Goal: Check status: Check status

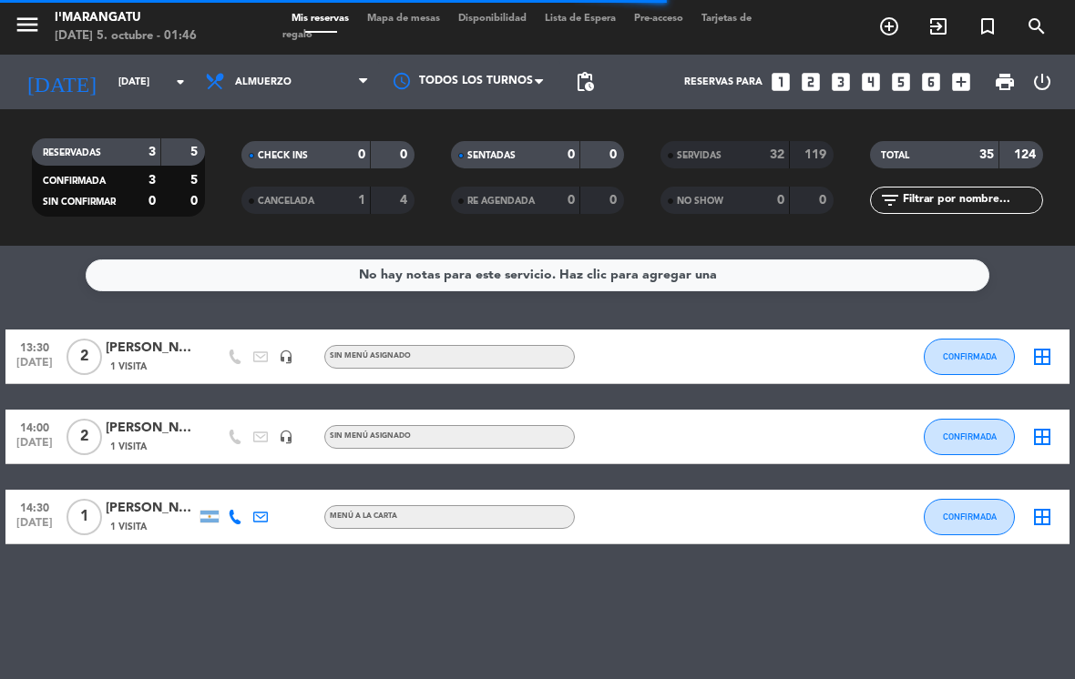
click at [158, 86] on input "[DATE]" at bounding box center [176, 82] width 135 height 30
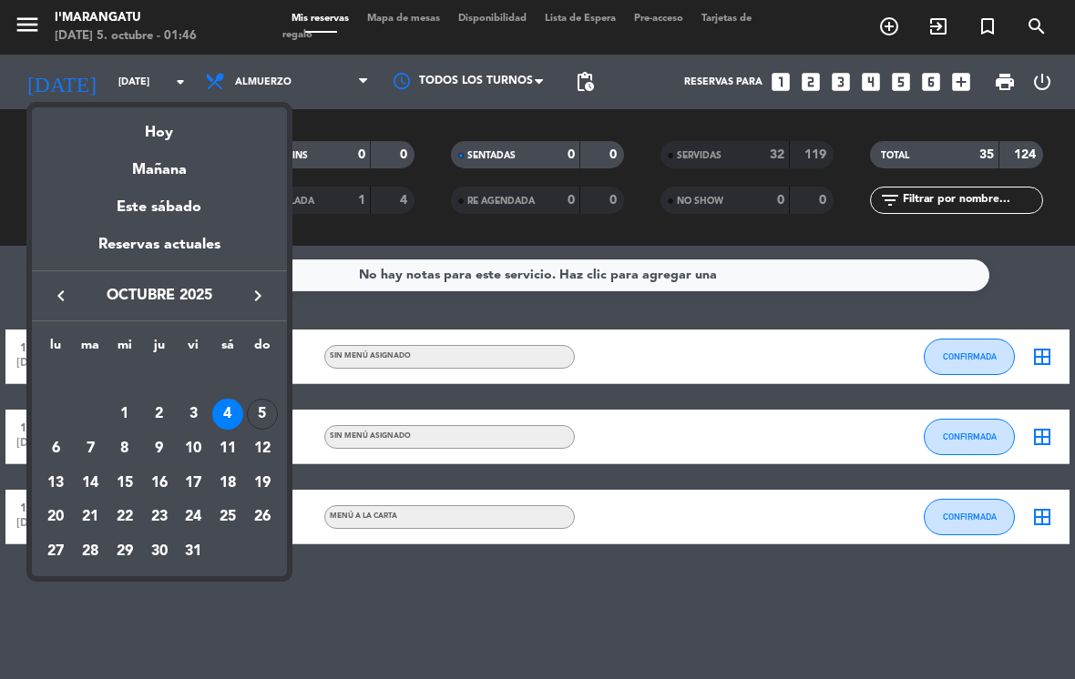
click at [257, 413] on div "5" at bounding box center [262, 414] width 31 height 31
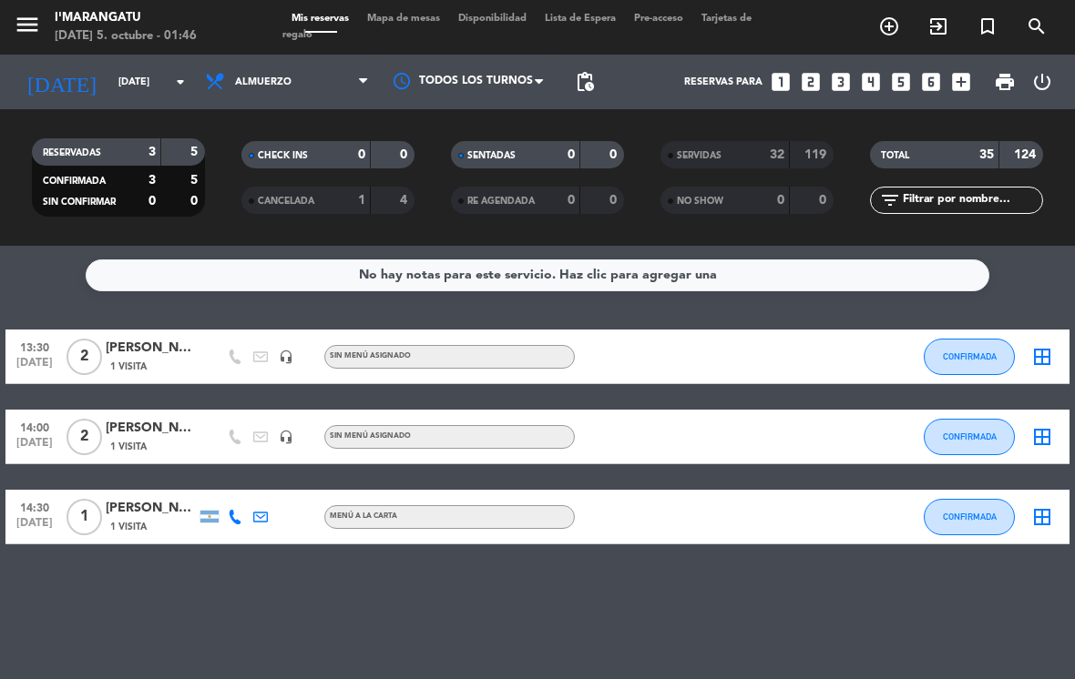
type input "[DATE]"
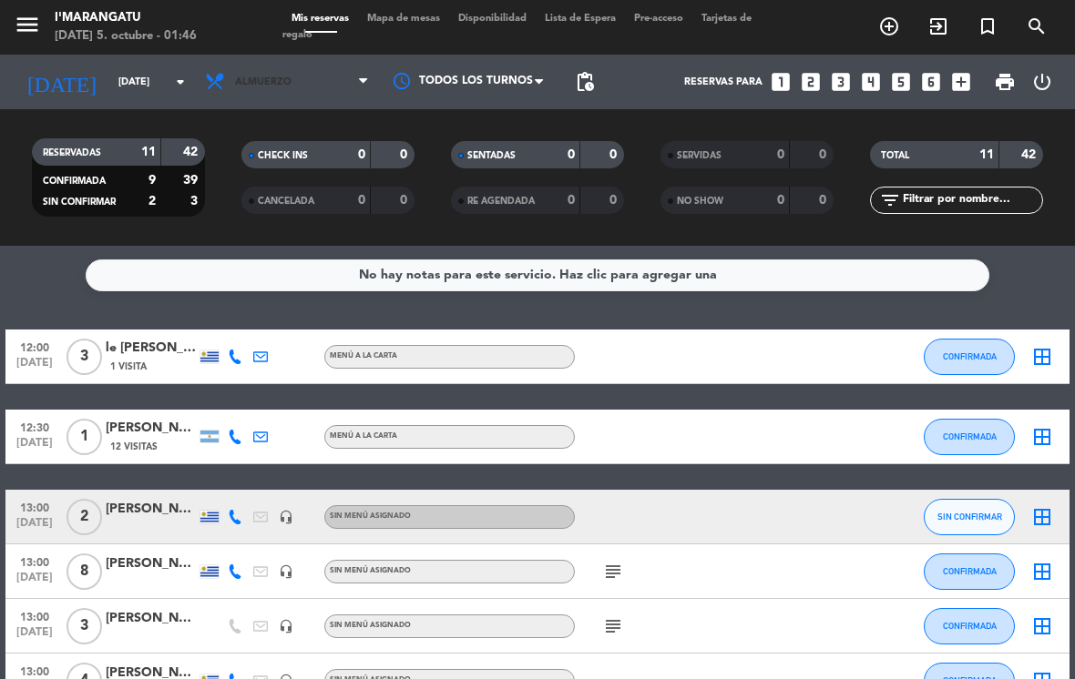
click at [285, 86] on span "Almuerzo" at bounding box center [263, 82] width 56 height 12
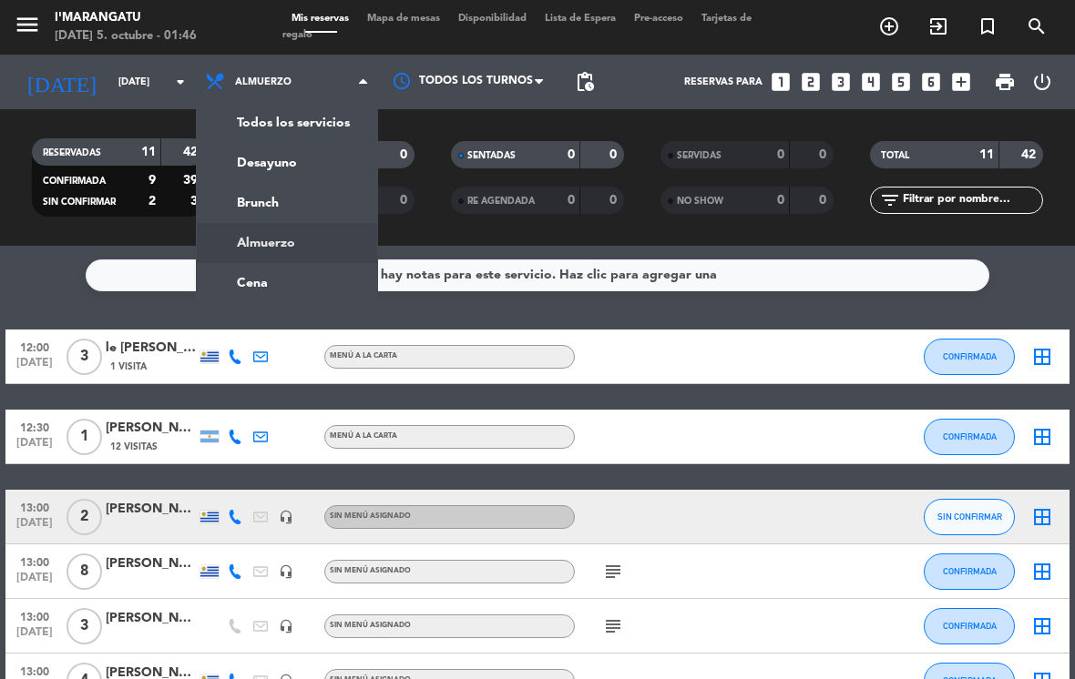
click at [279, 283] on ng-component "menu I'marangatu [DATE] 5. octubre - 01:46 Mis reservas Mapa de mesas Disponibi…" at bounding box center [537, 339] width 1075 height 679
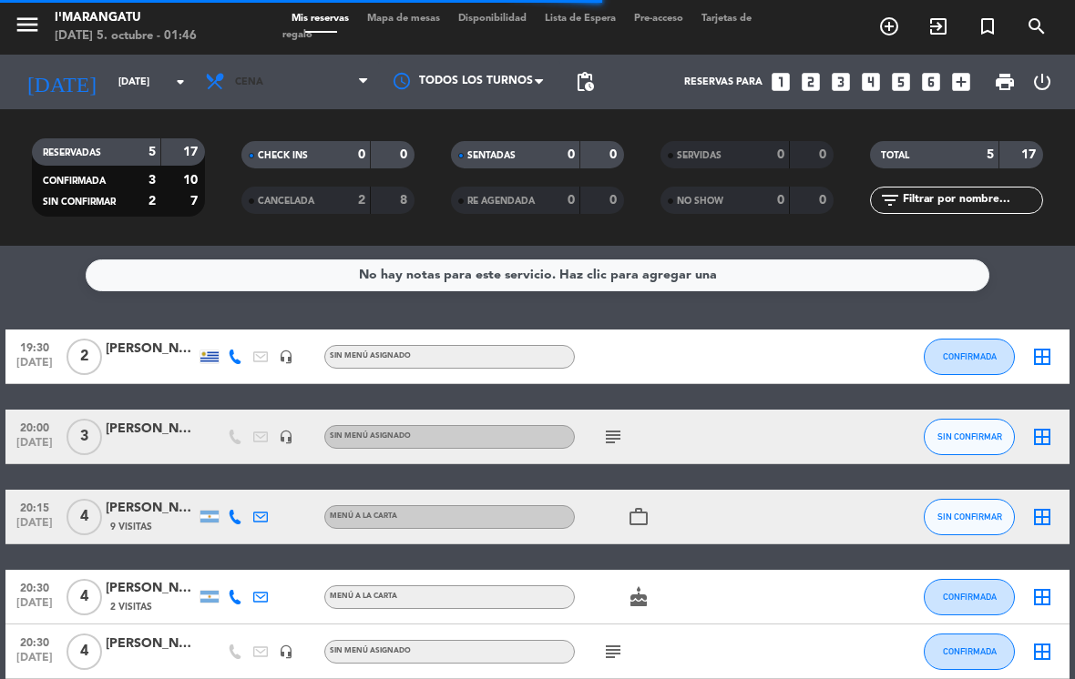
click at [292, 78] on span "Cena" at bounding box center [287, 82] width 182 height 40
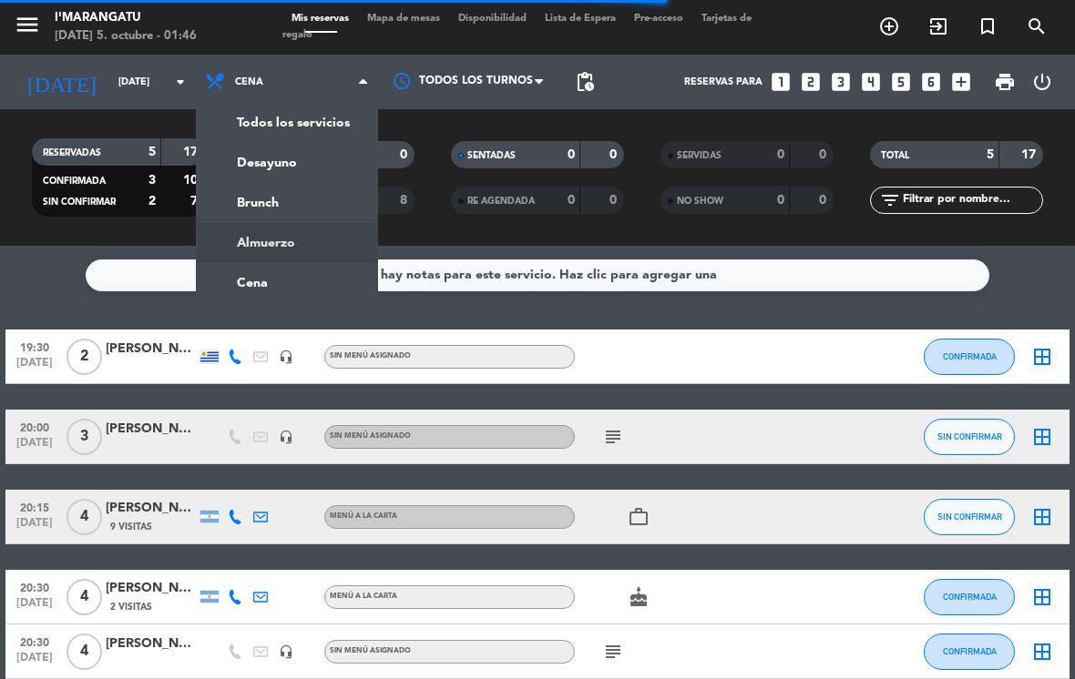
click at [277, 248] on ng-component "menu I'marangatu [DATE] 5. octubre - 01:46 Mis reservas Mapa de mesas Disponibi…" at bounding box center [537, 339] width 1075 height 679
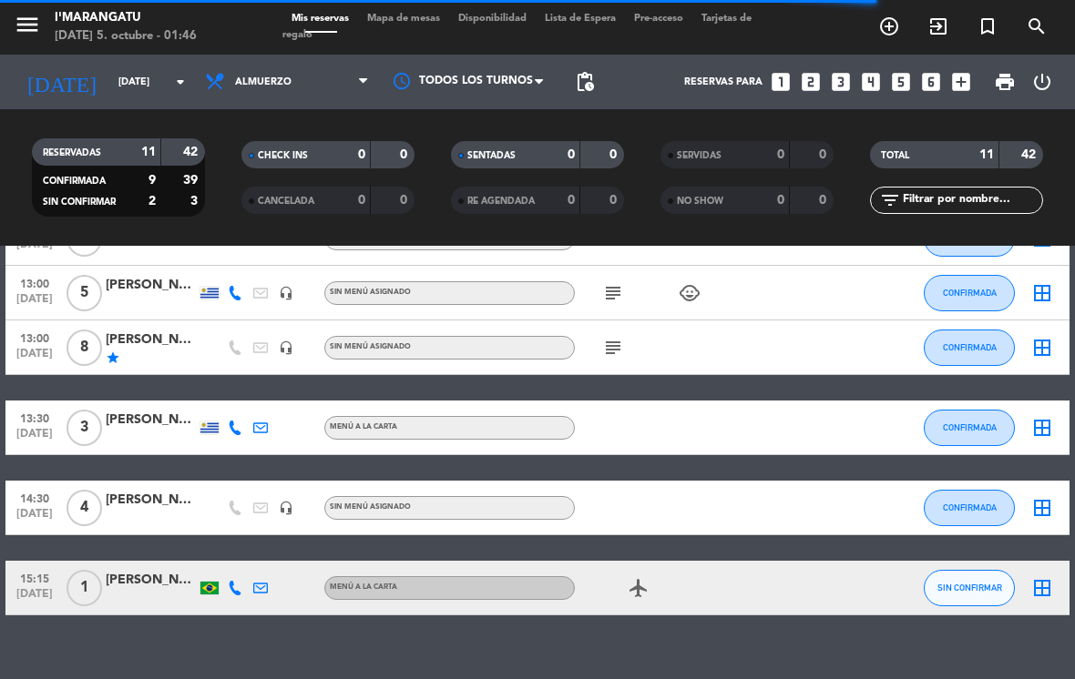
scroll to position [442, 0]
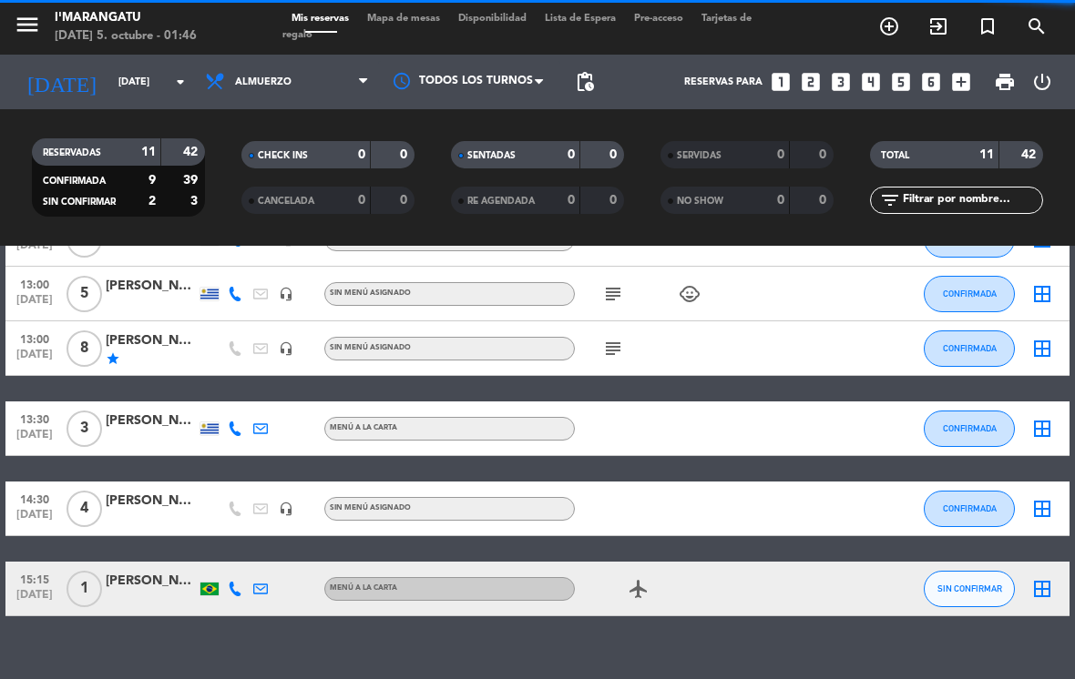
click at [602, 352] on icon "subject" at bounding box center [613, 349] width 22 height 22
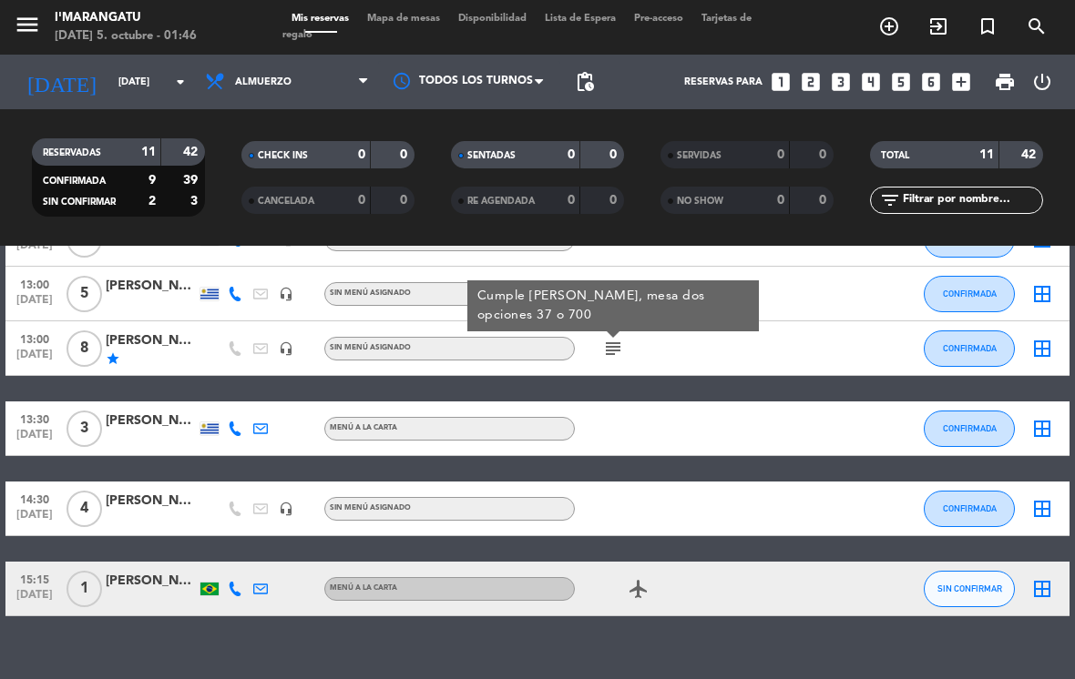
click at [603, 352] on icon "subject" at bounding box center [613, 349] width 22 height 22
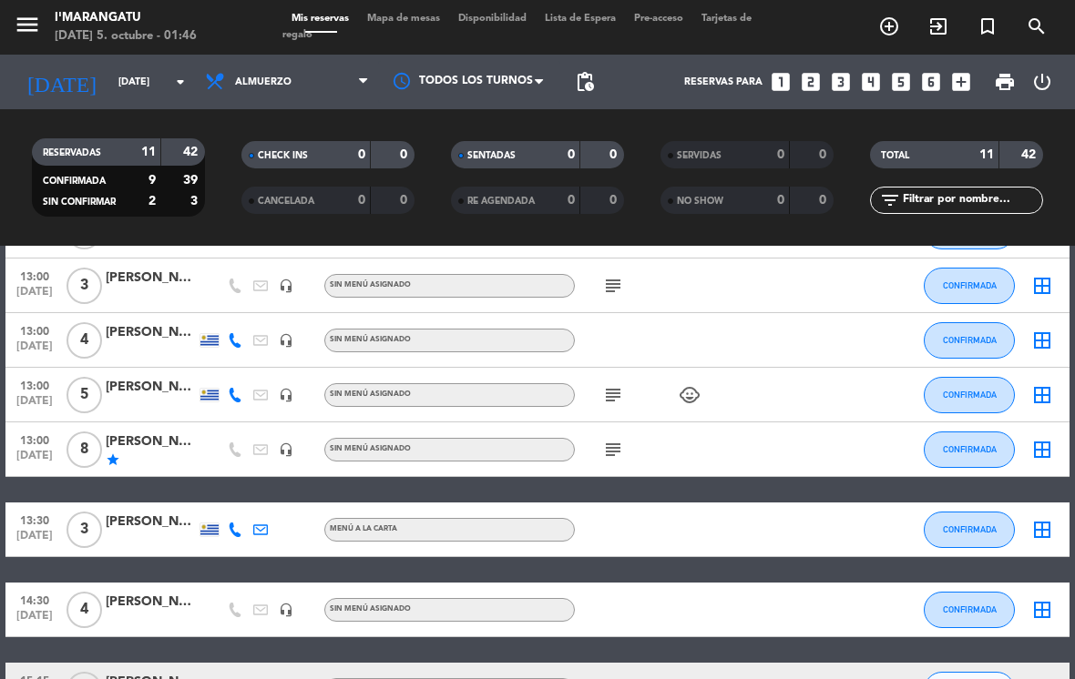
scroll to position [315, 0]
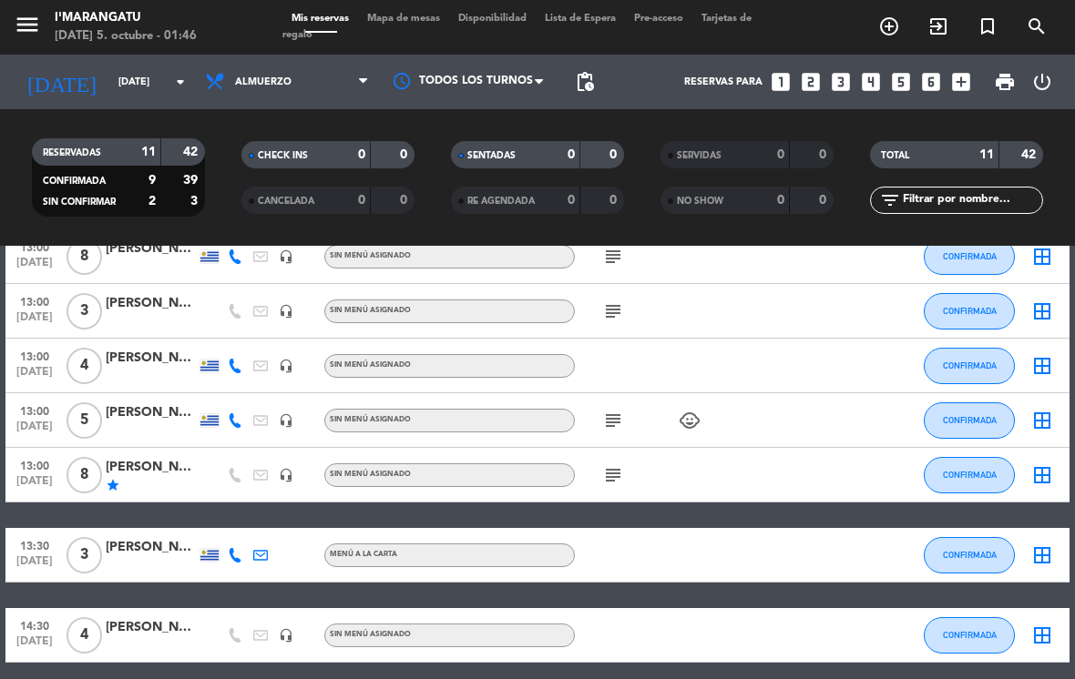
click at [624, 410] on span "subject" at bounding box center [612, 421] width 25 height 22
click at [611, 419] on icon "subject" at bounding box center [613, 421] width 22 height 22
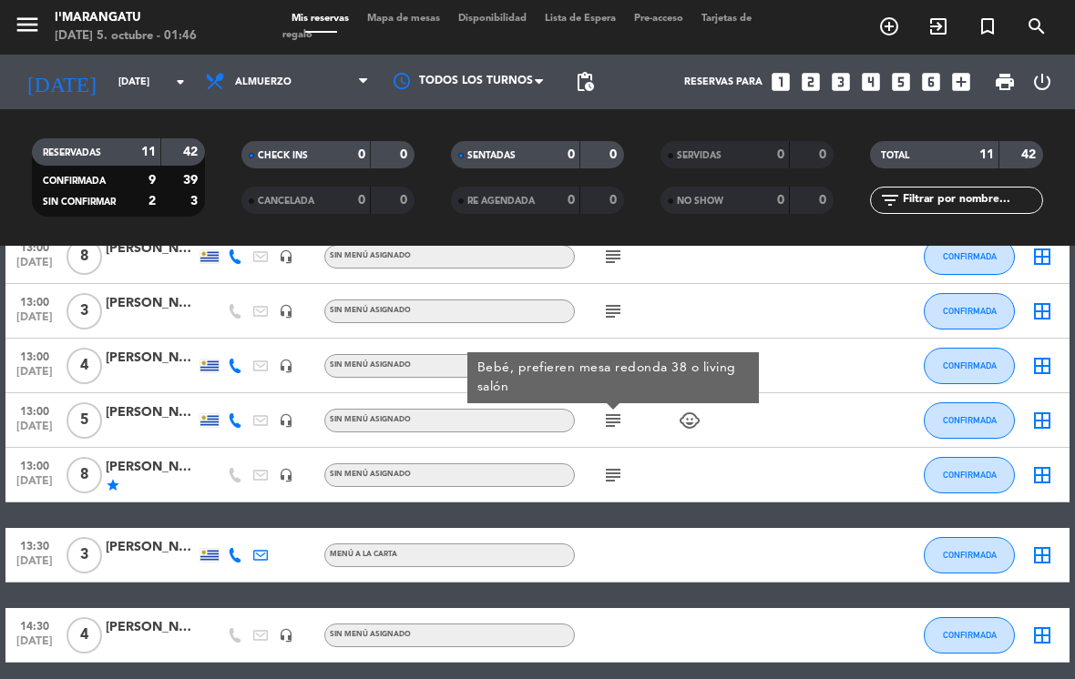
click at [616, 416] on icon "subject" at bounding box center [613, 421] width 22 height 22
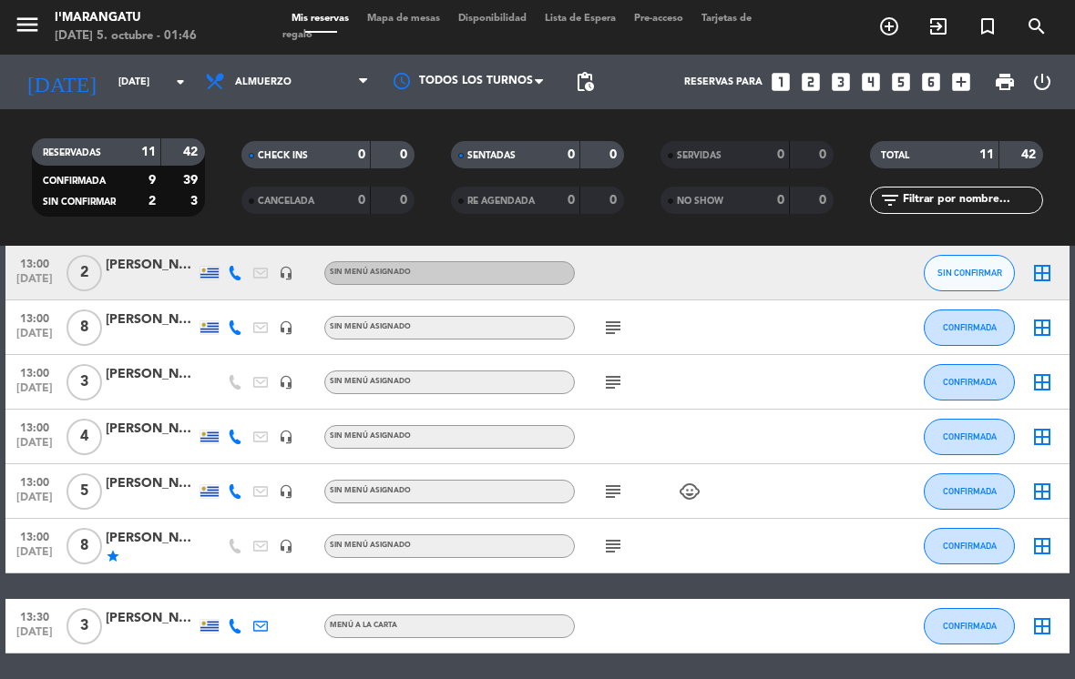
scroll to position [237, 0]
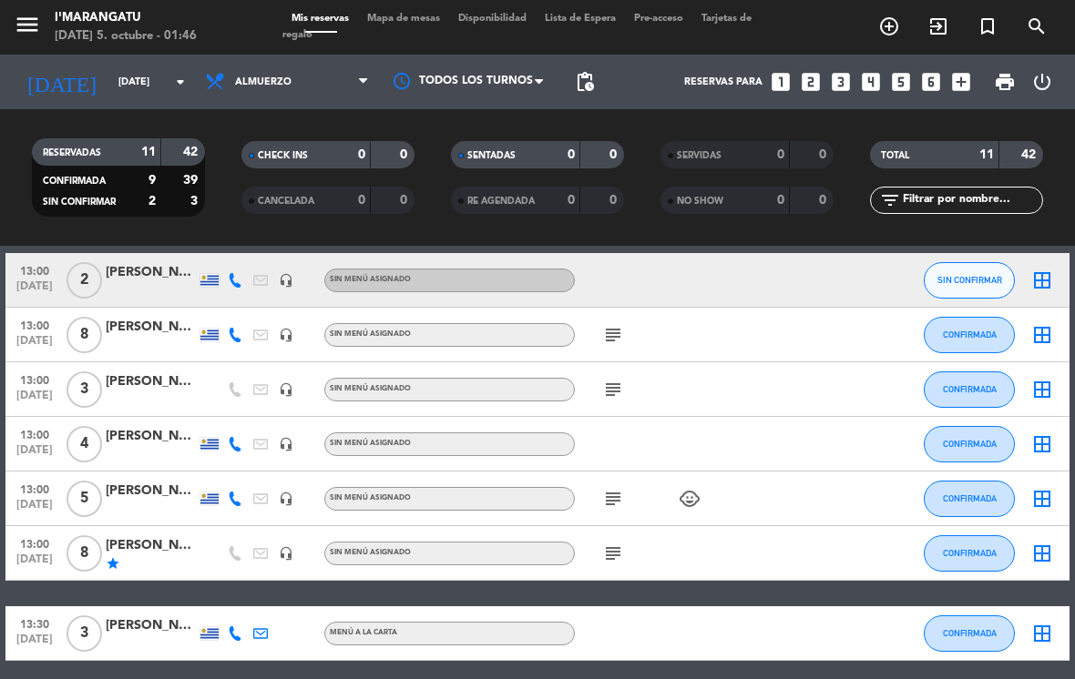
click at [603, 381] on icon "subject" at bounding box center [613, 390] width 22 height 22
click at [608, 392] on icon "subject" at bounding box center [613, 390] width 22 height 22
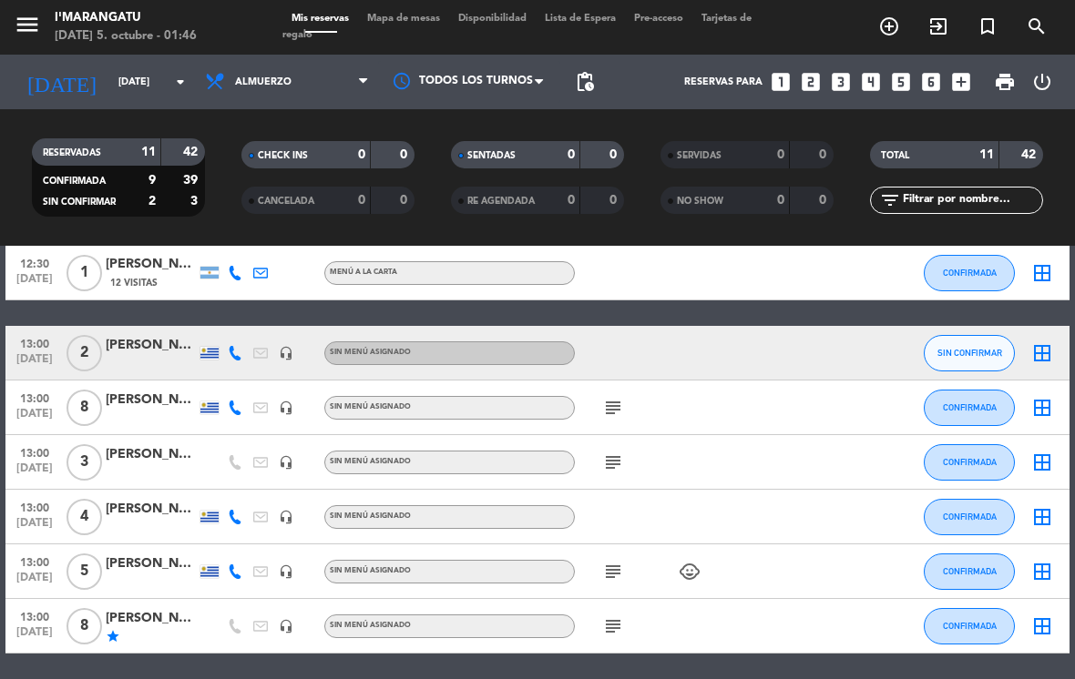
click at [607, 405] on icon "subject" at bounding box center [613, 408] width 22 height 22
click at [617, 404] on icon "subject" at bounding box center [613, 408] width 22 height 22
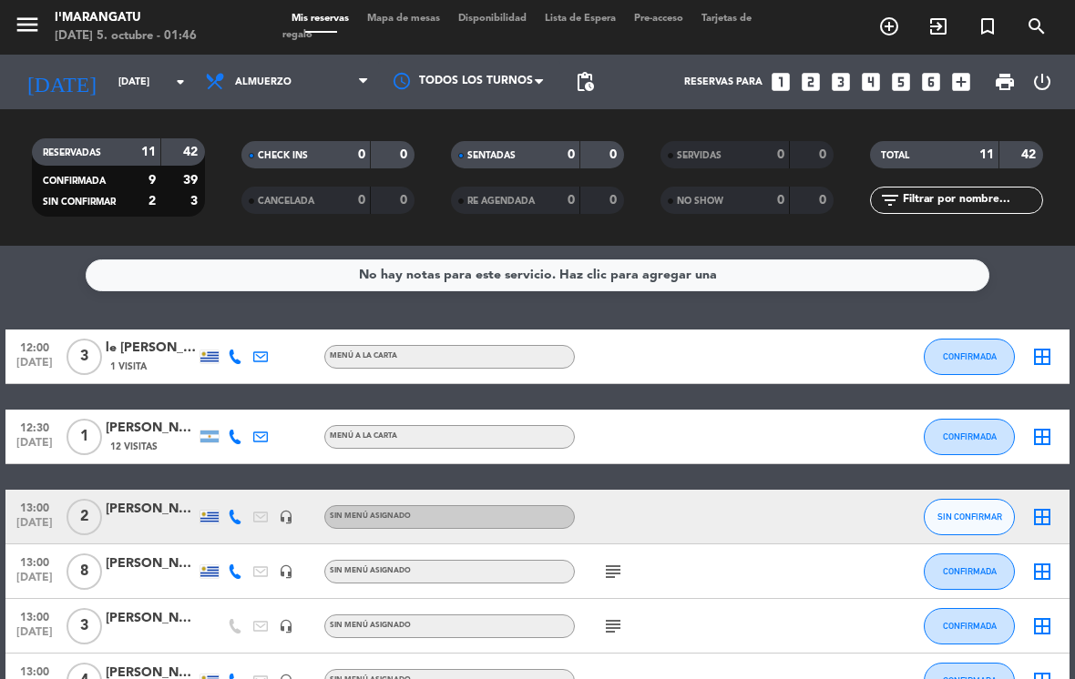
scroll to position [0, 0]
